Goal: Information Seeking & Learning: Learn about a topic

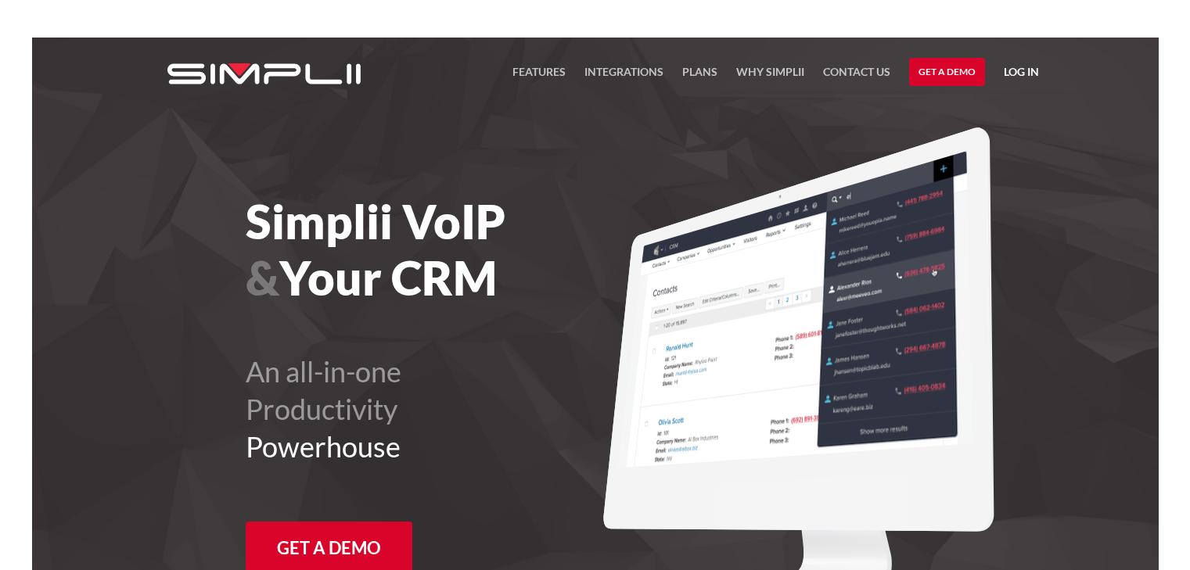
scroll to position [156, 0]
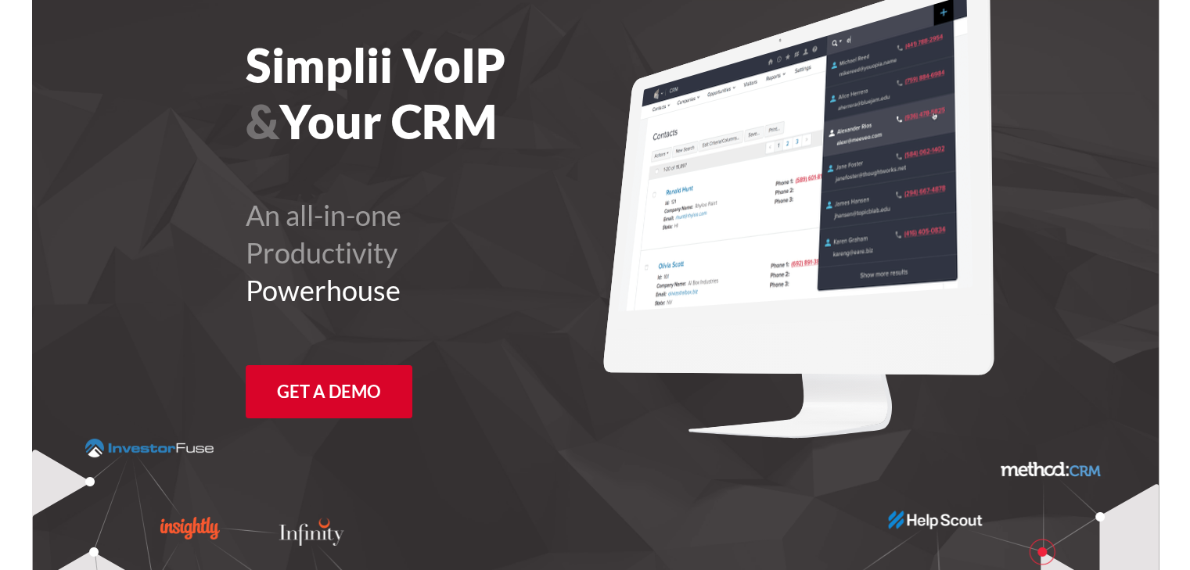
drag, startPoint x: 1081, startPoint y: 255, endPoint x: 1061, endPoint y: 251, distance: 20.7
drag, startPoint x: 1061, startPoint y: 251, endPoint x: 1060, endPoint y: 114, distance: 136.9
click at [1060, 114] on section "Simplii VoIP & Your CRM An all-in-one Productivity Powerhouse Get a Demo" at bounding box center [595, 399] width 1126 height 1036
drag, startPoint x: 1119, startPoint y: 68, endPoint x: 553, endPoint y: 152, distance: 572.4
click at [553, 152] on div "Simplii VoIP & Your CRM An all-in-one Productivity Powerhouse Get a Demo" at bounding box center [464, 234] width 436 height 394
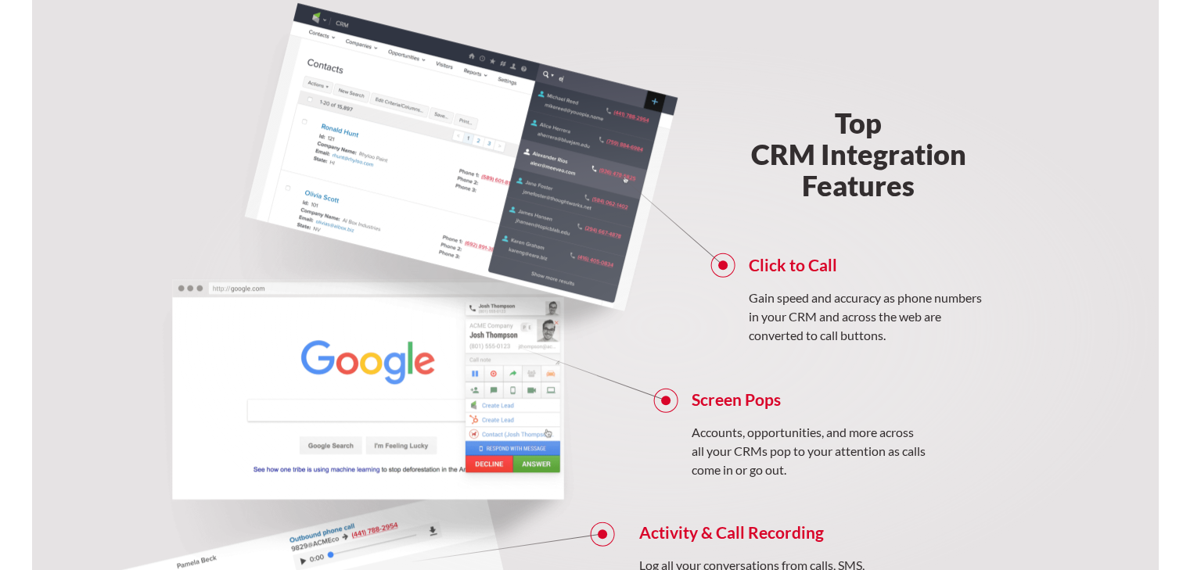
scroll to position [1173, 0]
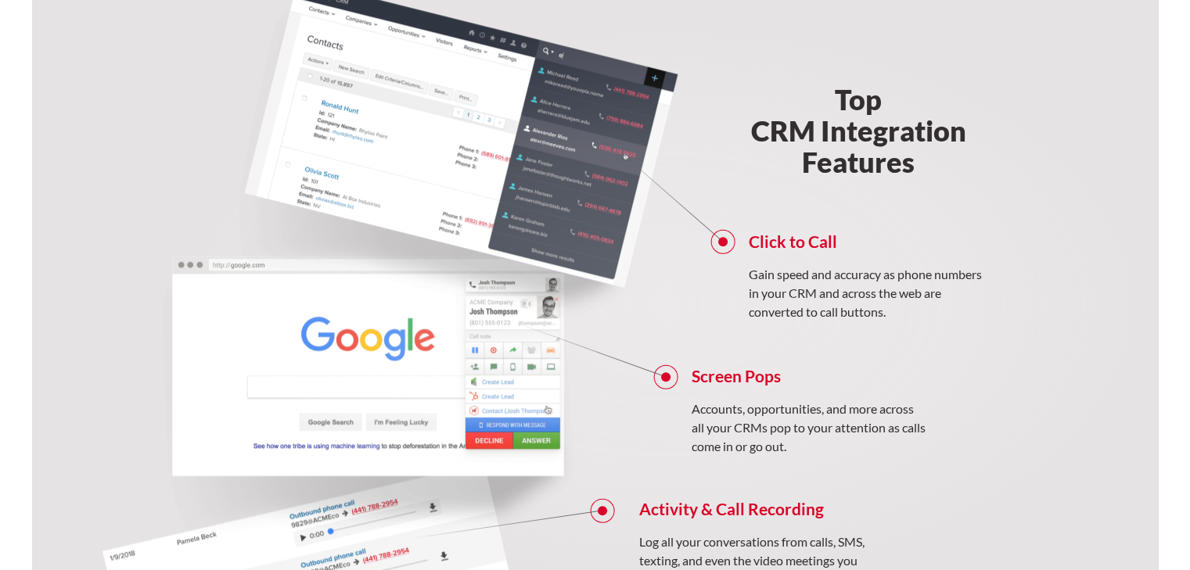
drag, startPoint x: 994, startPoint y: 100, endPoint x: 1032, endPoint y: 120, distance: 43.4
click at [1032, 120] on h2 "Top CRM Integration Features" at bounding box center [858, 131] width 361 height 94
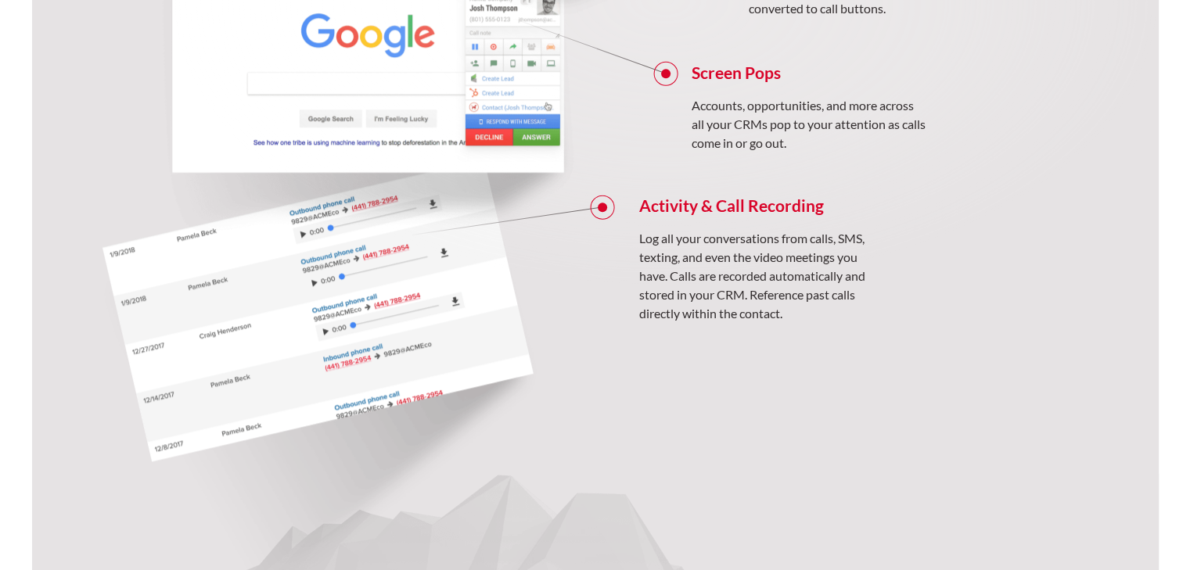
scroll to position [1486, 0]
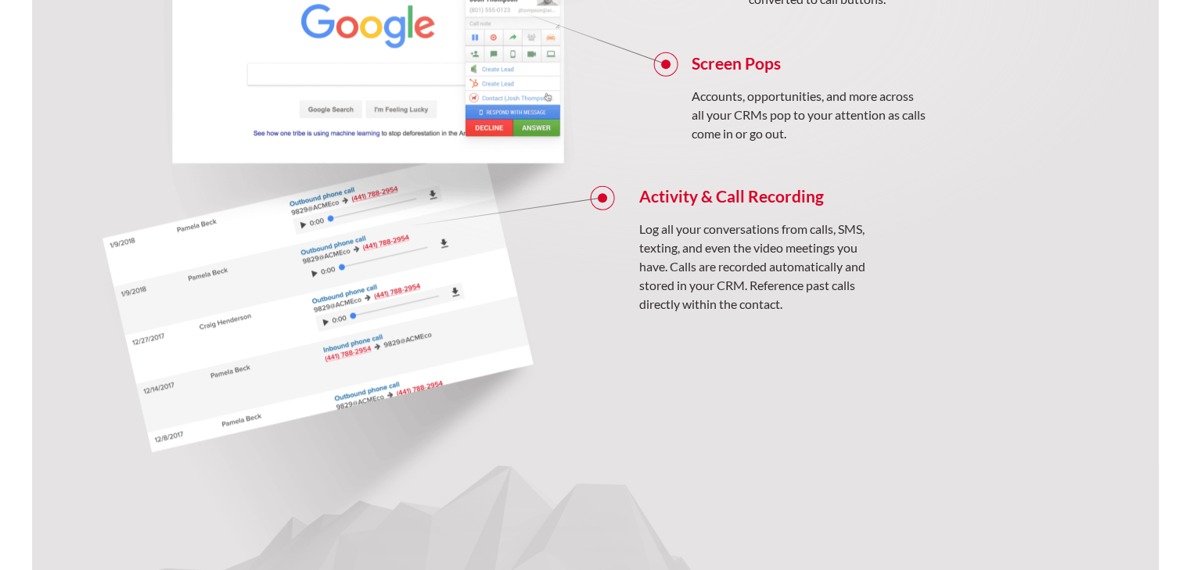
drag, startPoint x: 1190, startPoint y: 1, endPoint x: 795, endPoint y: 154, distance: 424.4
click at [795, 154] on link "Screen Pops Accounts, opportunities, and more across all your CRMs pop to your …" at bounding box center [808, 101] width 235 height 110
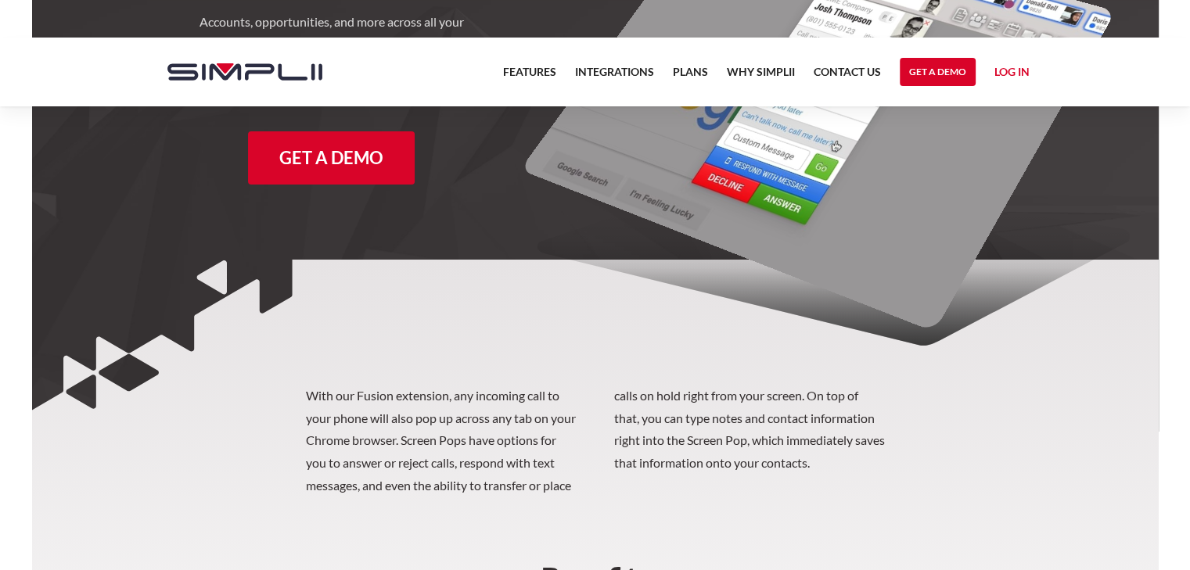
scroll to position [313, 0]
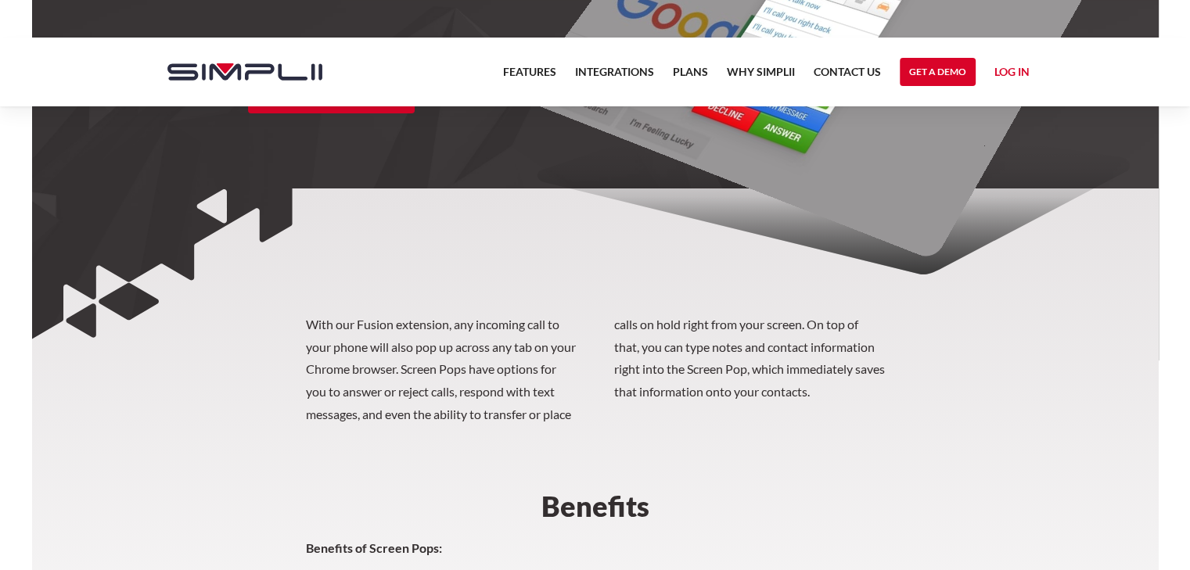
drag, startPoint x: 485, startPoint y: 213, endPoint x: 974, endPoint y: 309, distance: 498.2
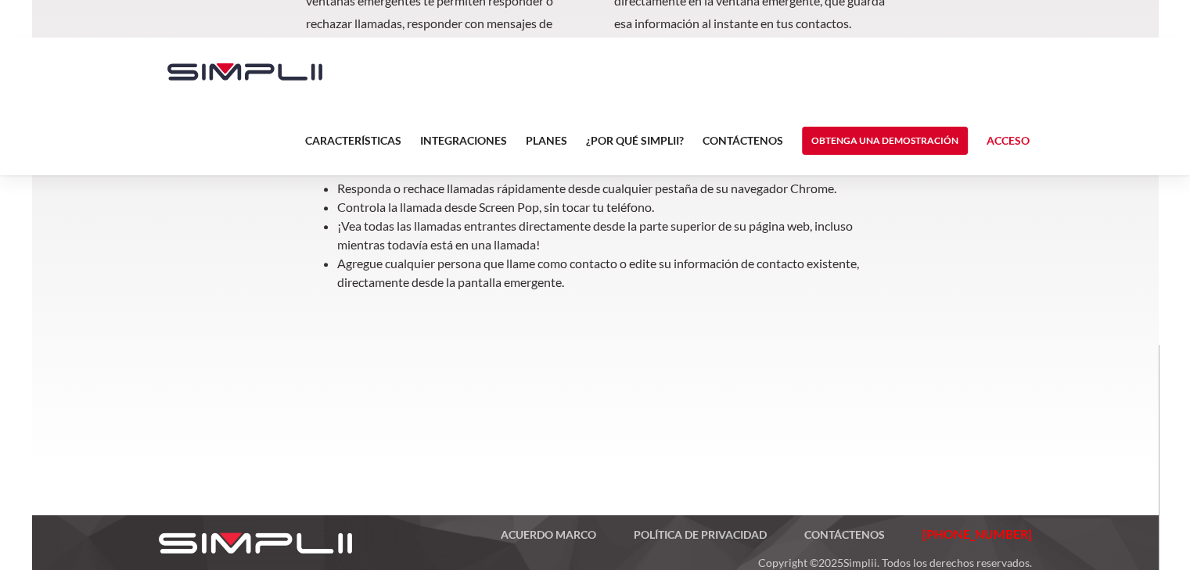
scroll to position [764, 0]
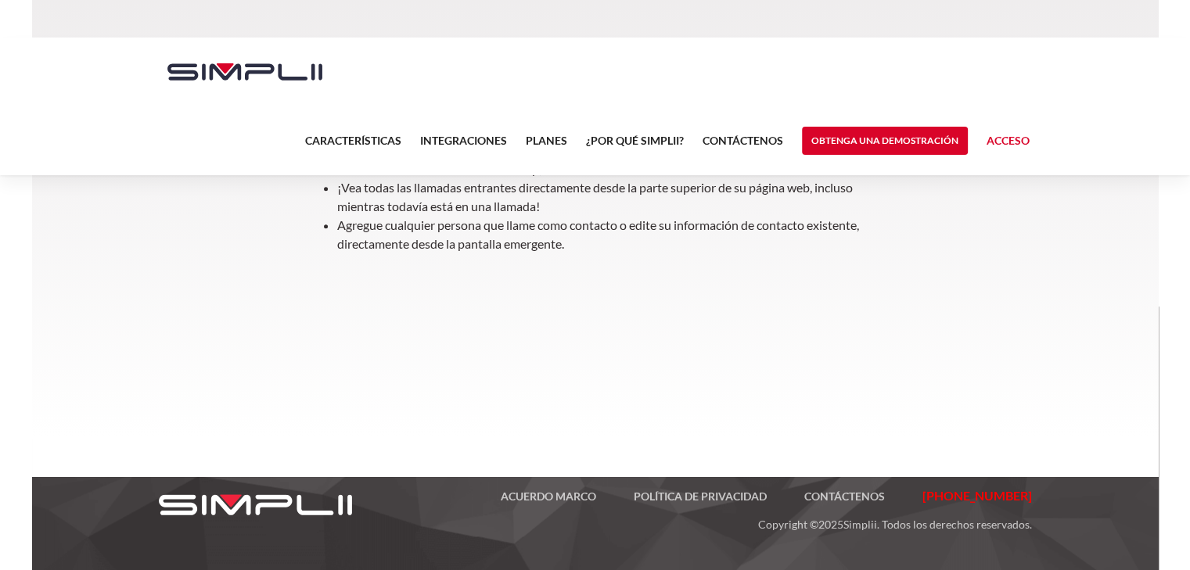
click at [895, 145] on font "Obtenga una demostración" at bounding box center [884, 141] width 147 height 12
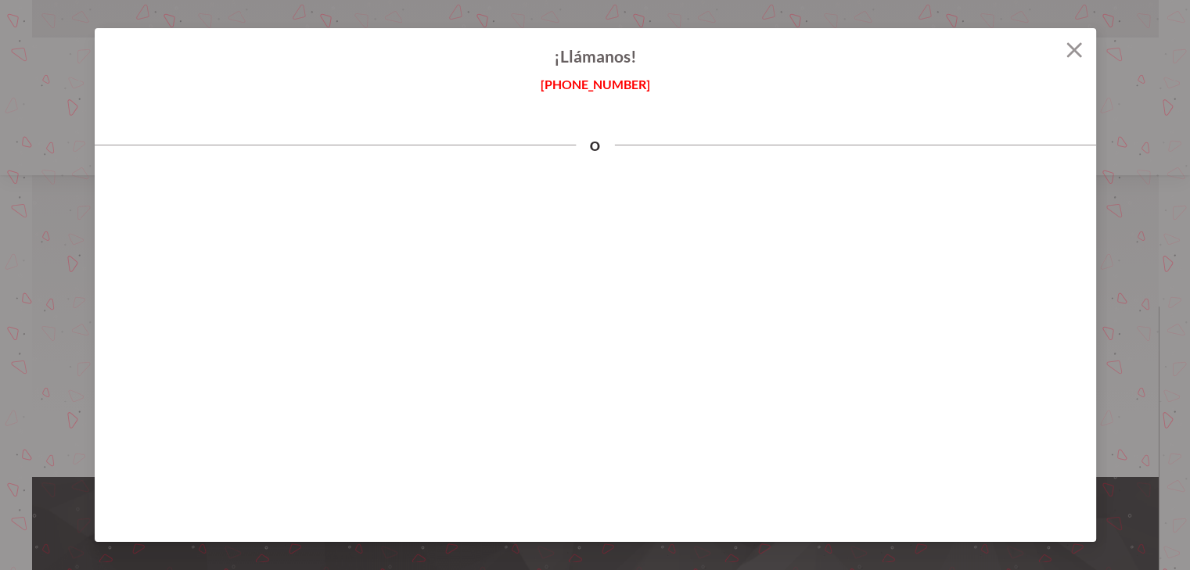
scroll to position [5, 0]
click at [1073, 59] on h4 "¡Llámanos!" at bounding box center [595, 56] width 1001 height 19
